Goal: Browse casually

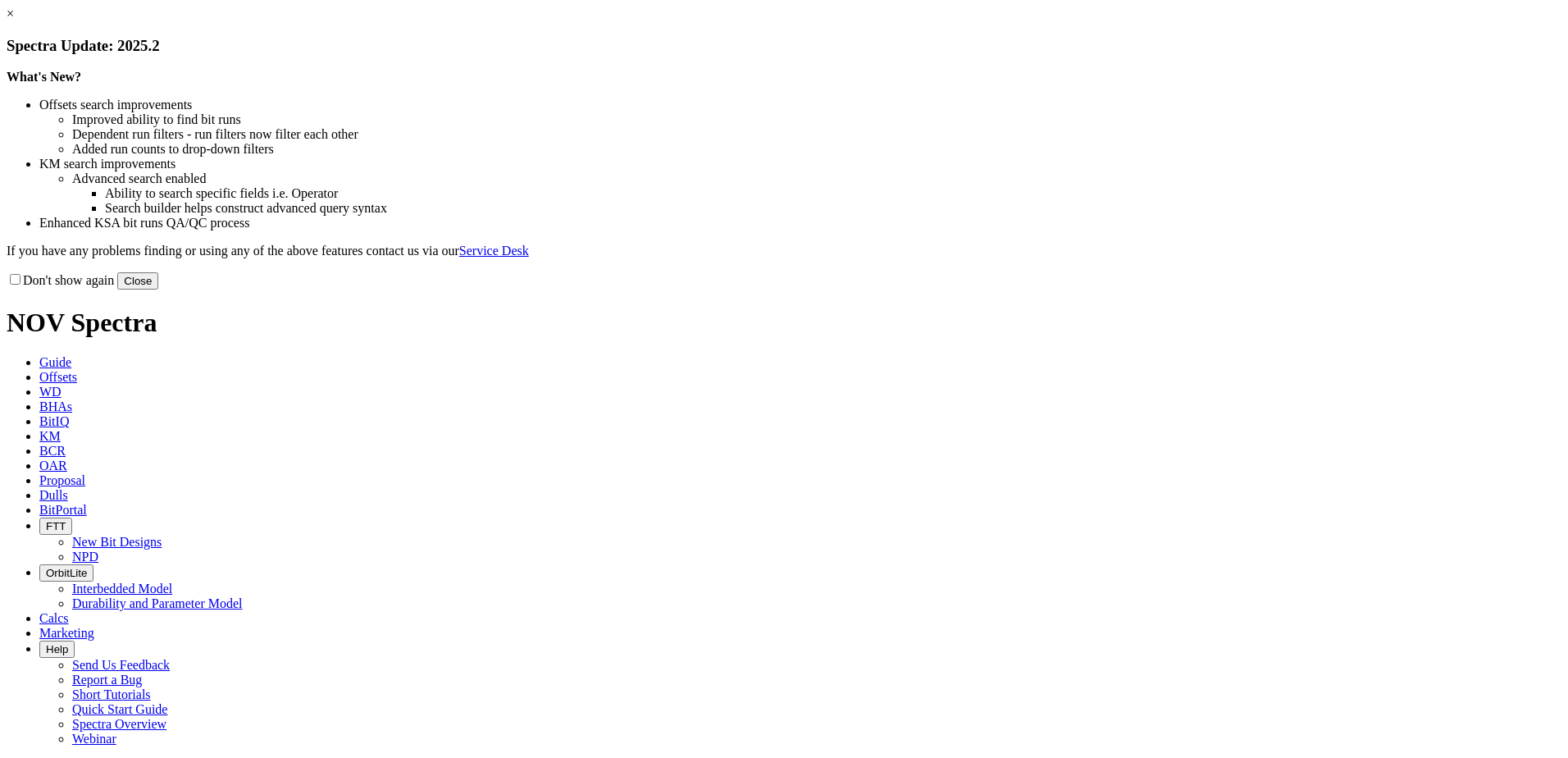
click at [158, 289] on button "Close" at bounding box center [137, 281] width 41 height 17
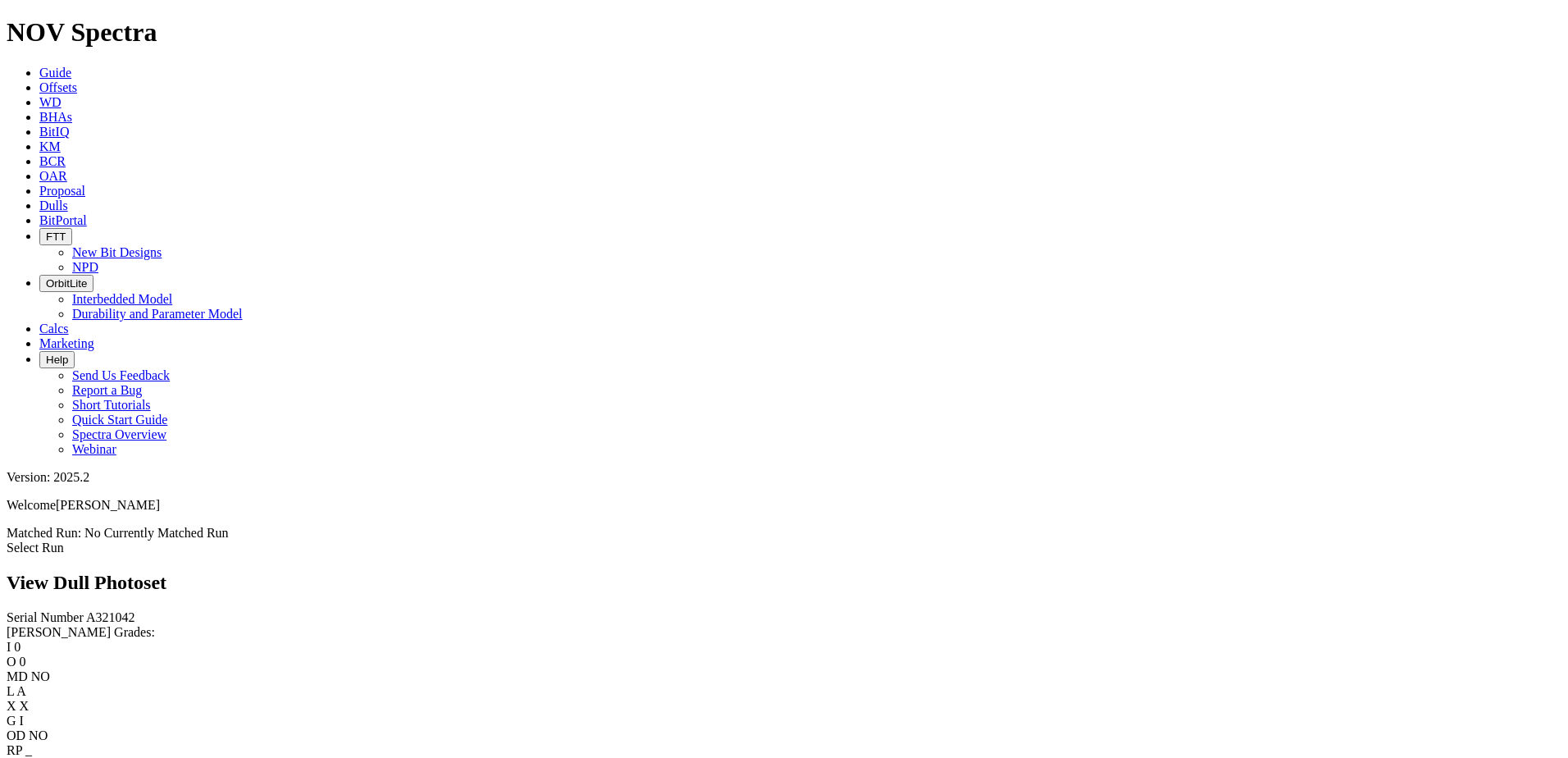
scroll to position [821, 0]
